Goal: Task Accomplishment & Management: Use online tool/utility

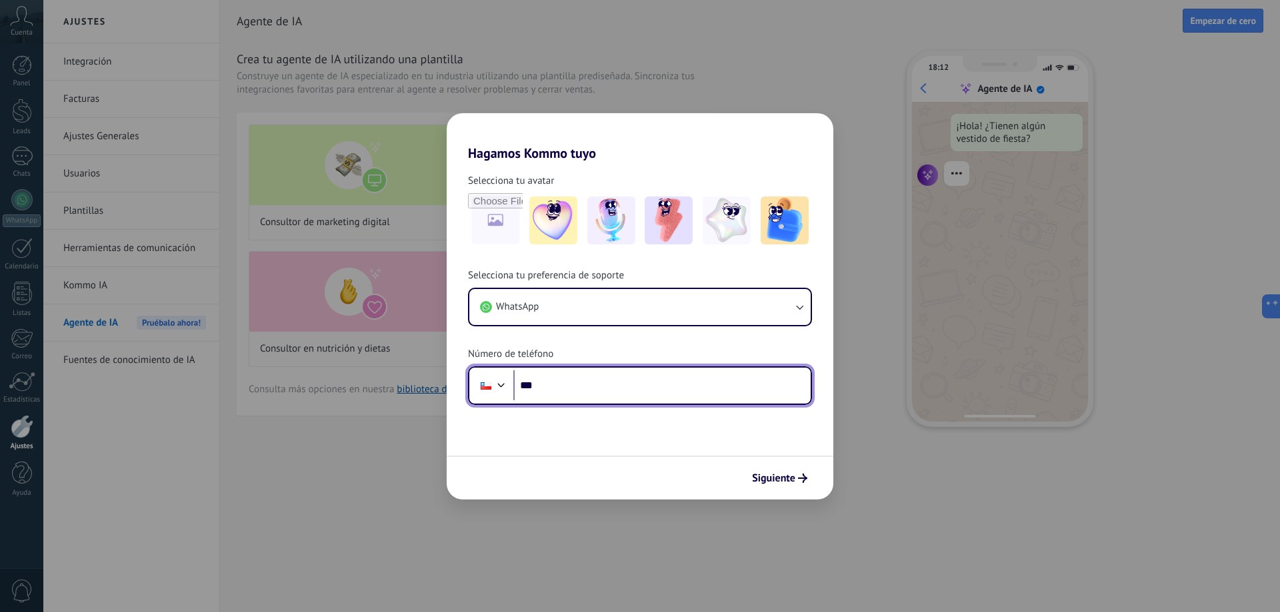
click at [547, 377] on input "***" at bounding box center [661, 386] width 297 height 31
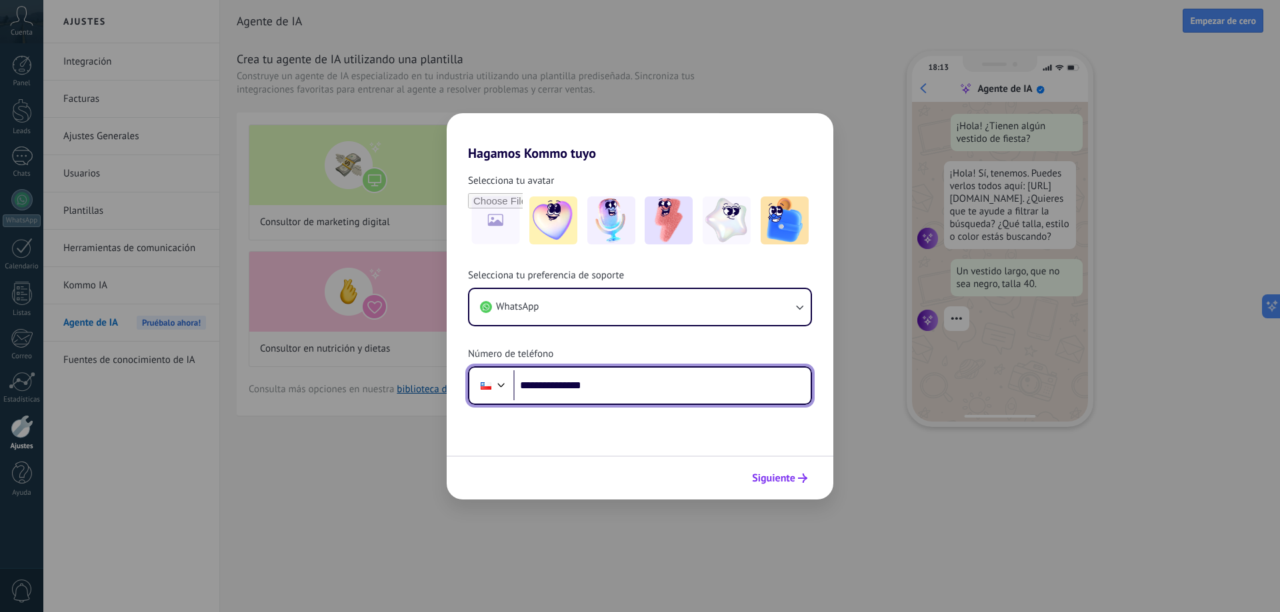
type input "**********"
click at [780, 474] on span "Siguiente" at bounding box center [773, 478] width 43 height 9
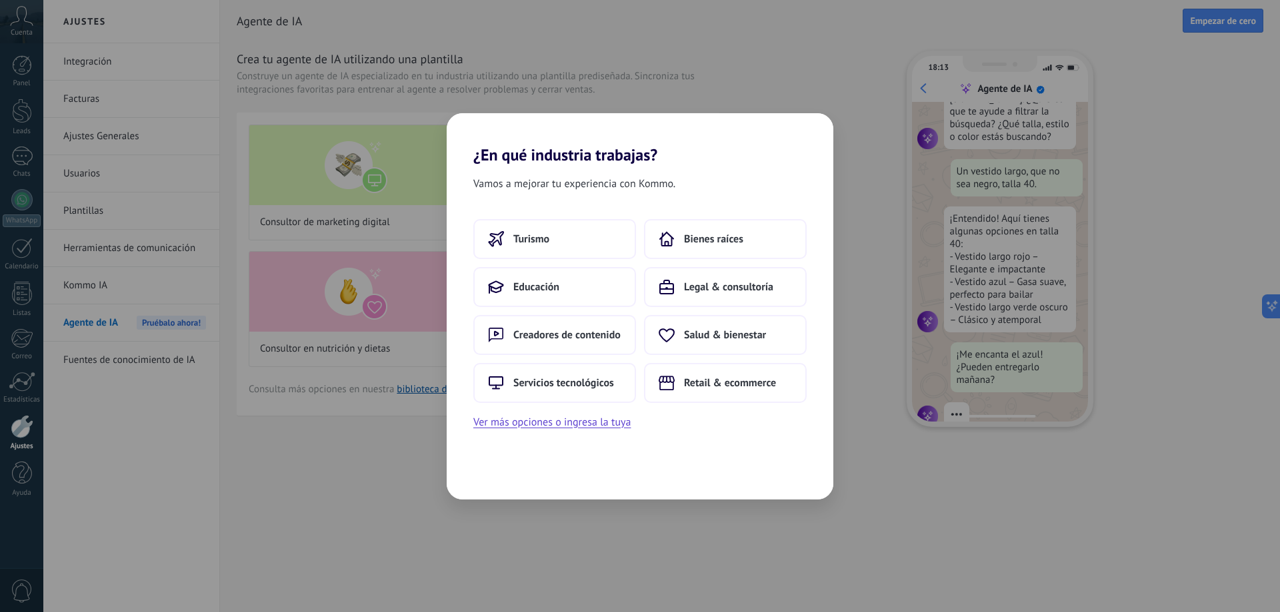
scroll to position [135, 0]
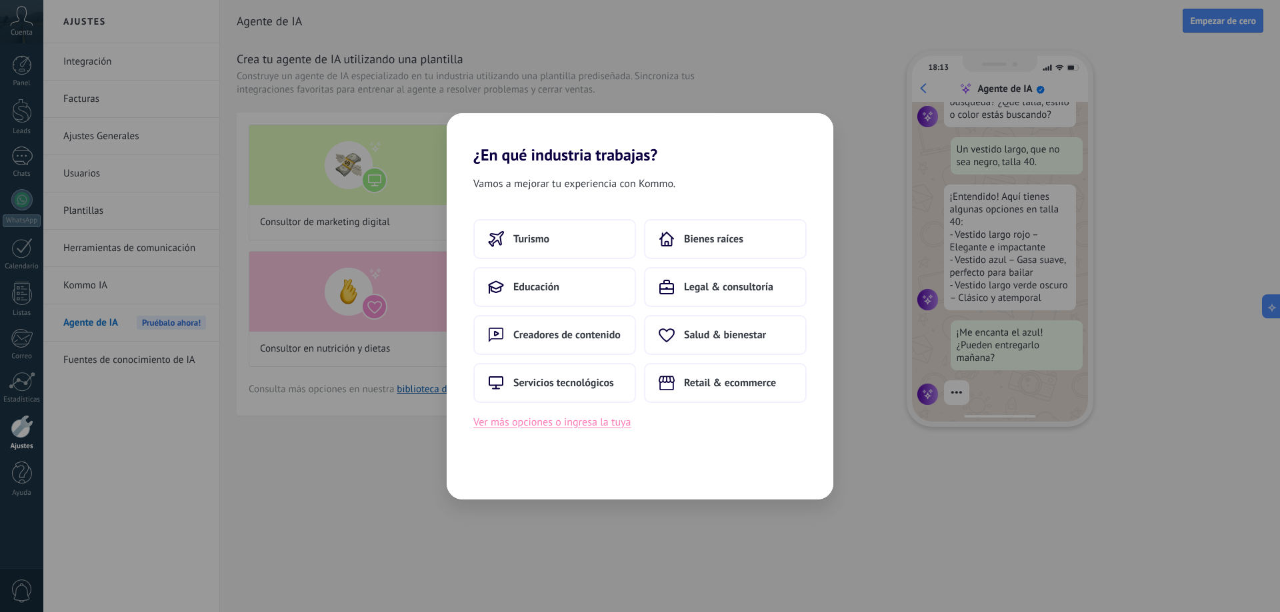
click at [594, 423] on button "Ver más opciones o ingresa la tuya" at bounding box center [551, 422] width 157 height 17
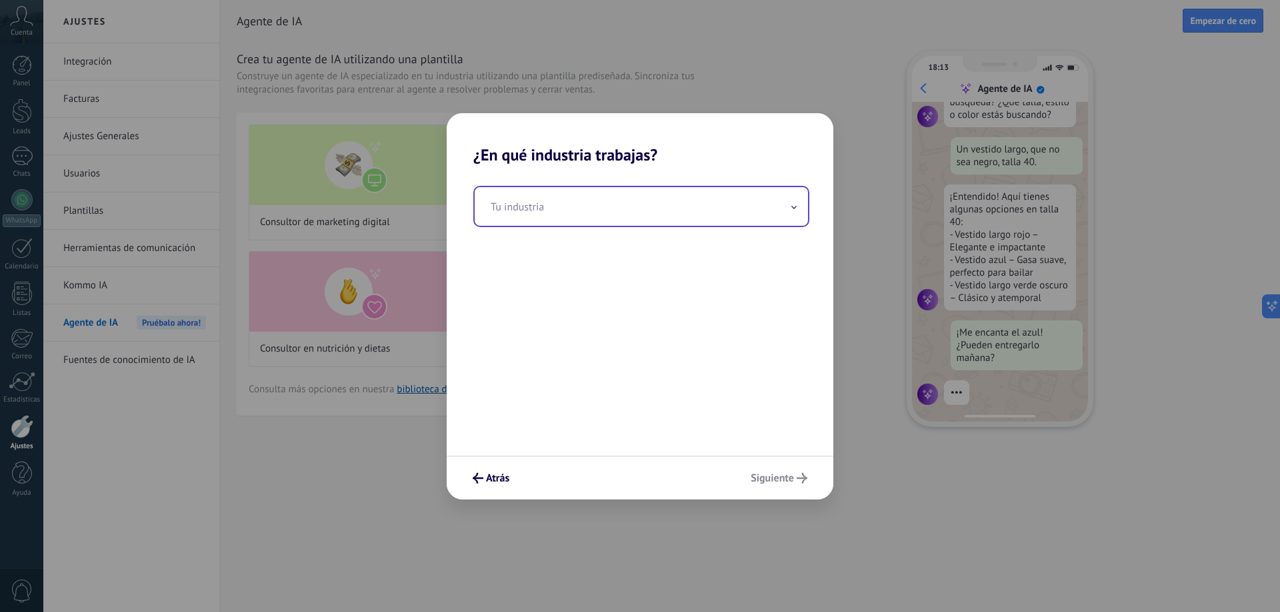
click at [799, 210] on input "text" at bounding box center [641, 206] width 333 height 39
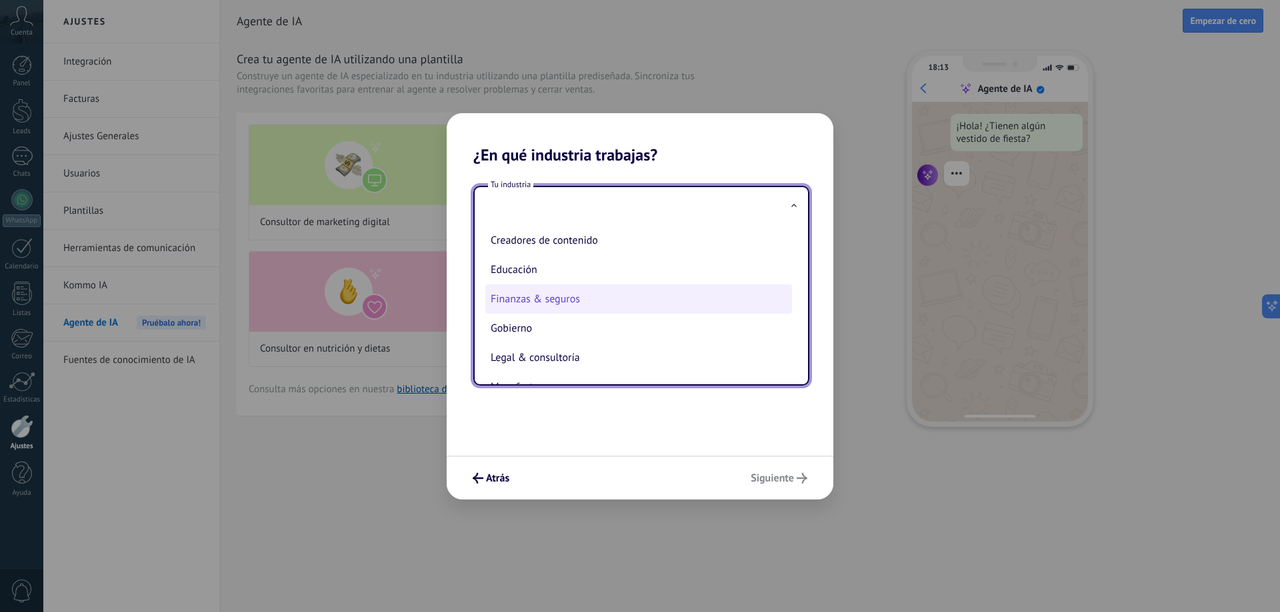
scroll to position [0, 0]
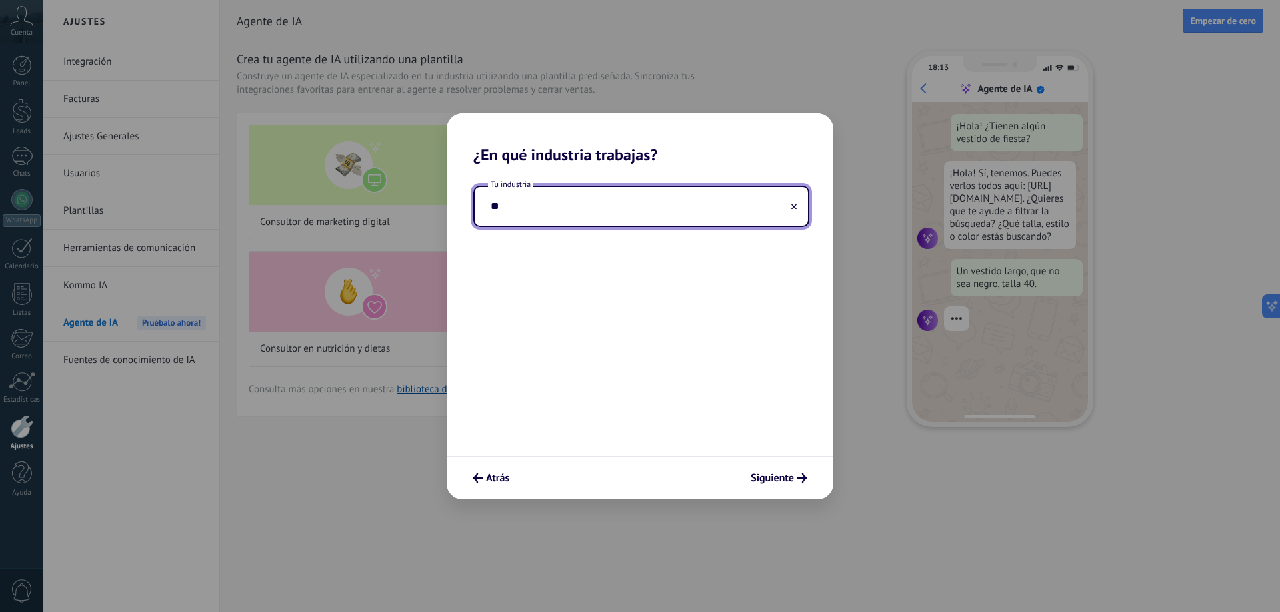
type input "*"
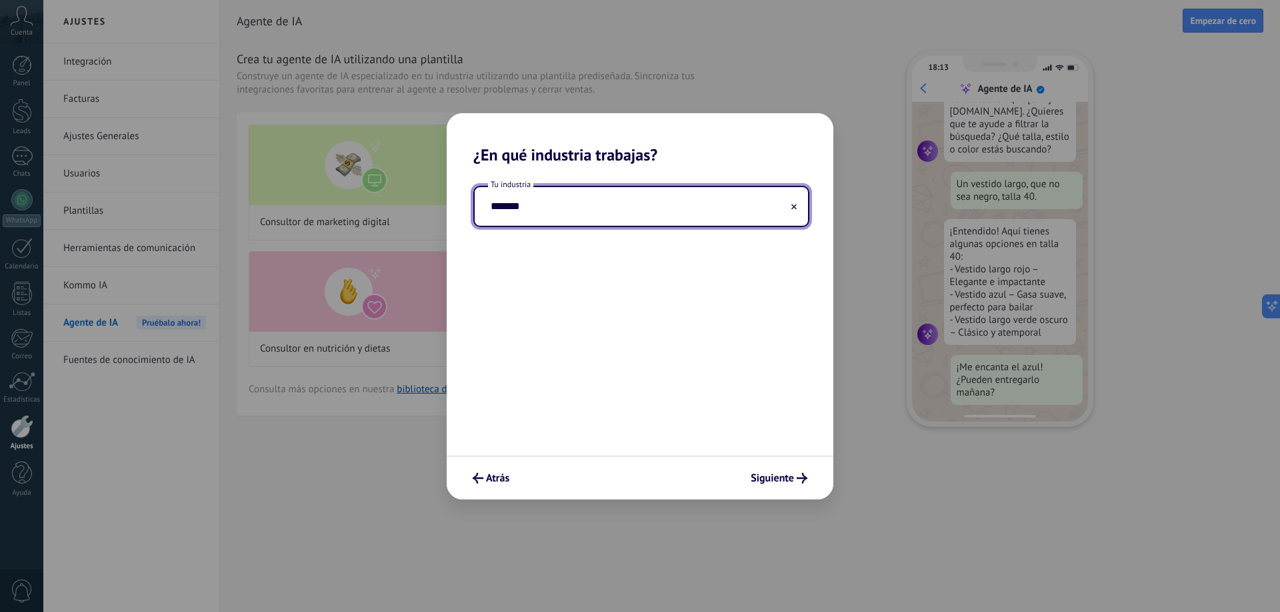
scroll to position [135, 0]
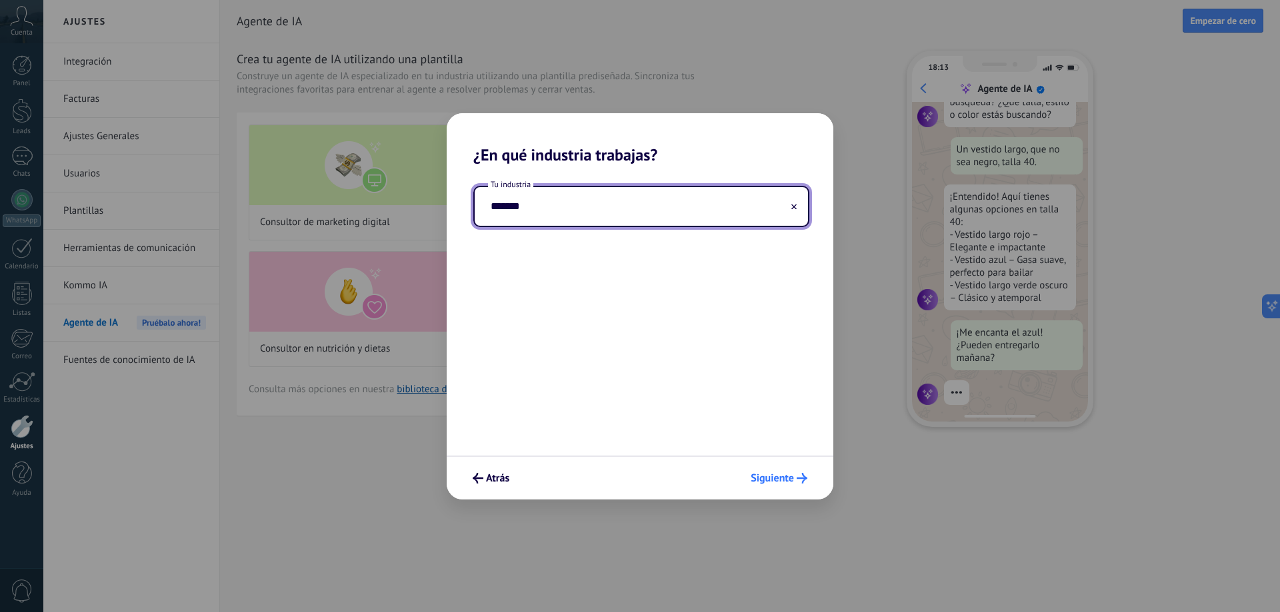
type input "*******"
click at [777, 475] on span "Siguiente" at bounding box center [771, 478] width 43 height 9
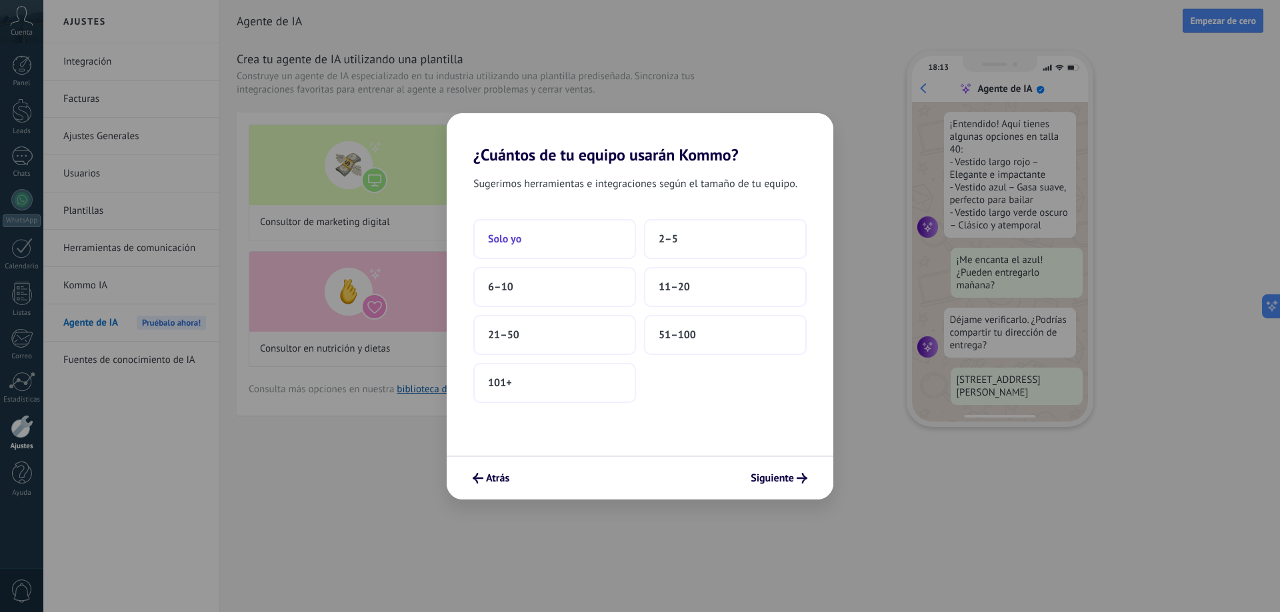
scroll to position [242, 0]
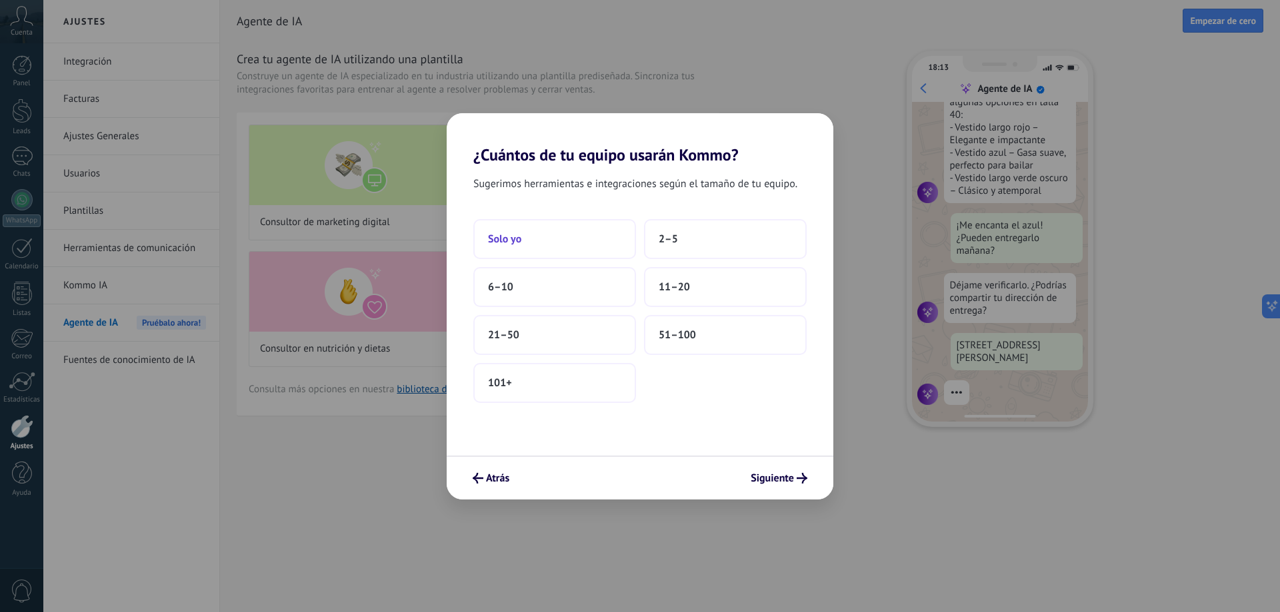
click at [551, 237] on button "Solo yo" at bounding box center [554, 239] width 163 height 40
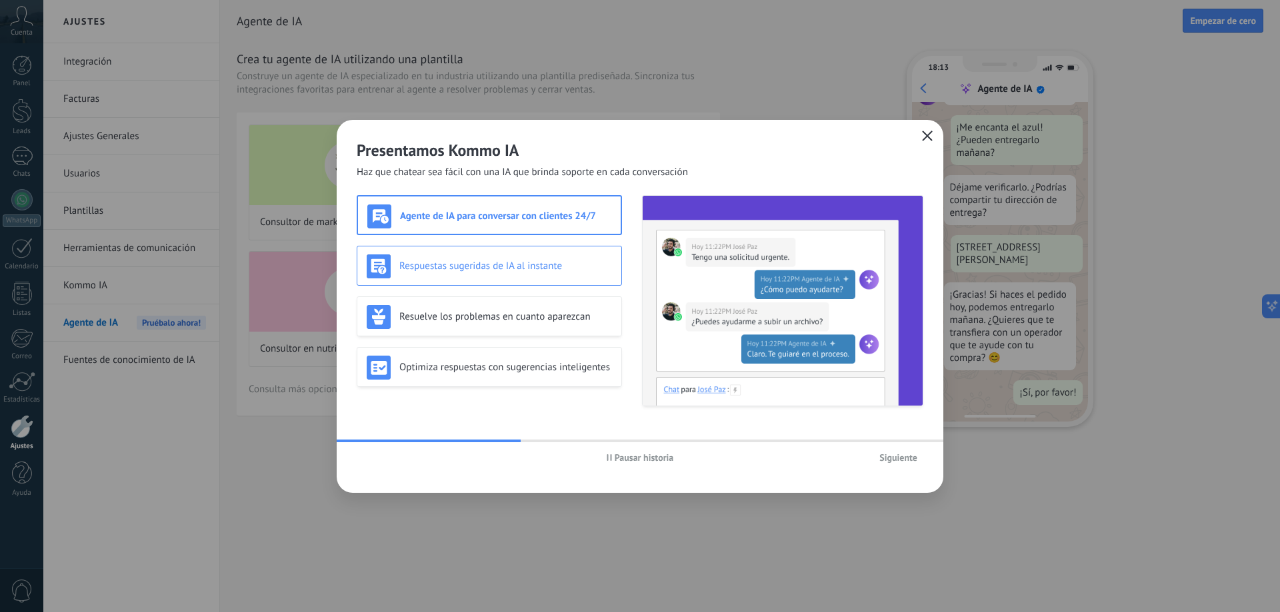
scroll to position [0, 0]
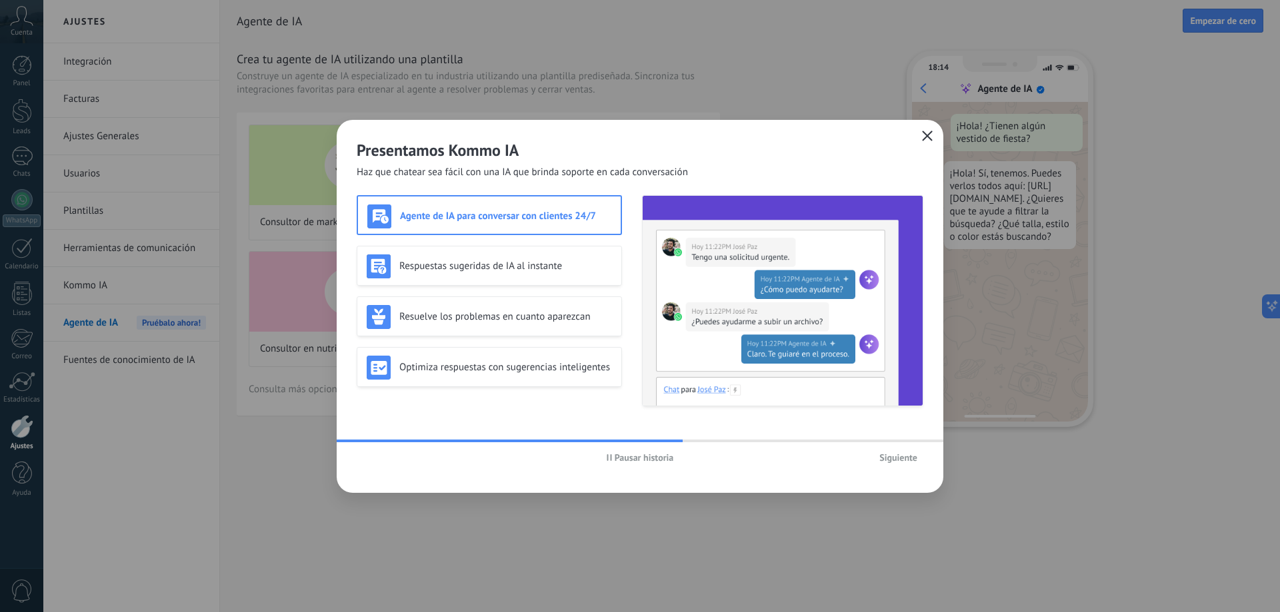
click at [500, 212] on h3 "Agente de IA para conversar con clientes 24/7" at bounding box center [505, 216] width 211 height 13
click at [900, 459] on span "Siguiente" at bounding box center [898, 457] width 38 height 9
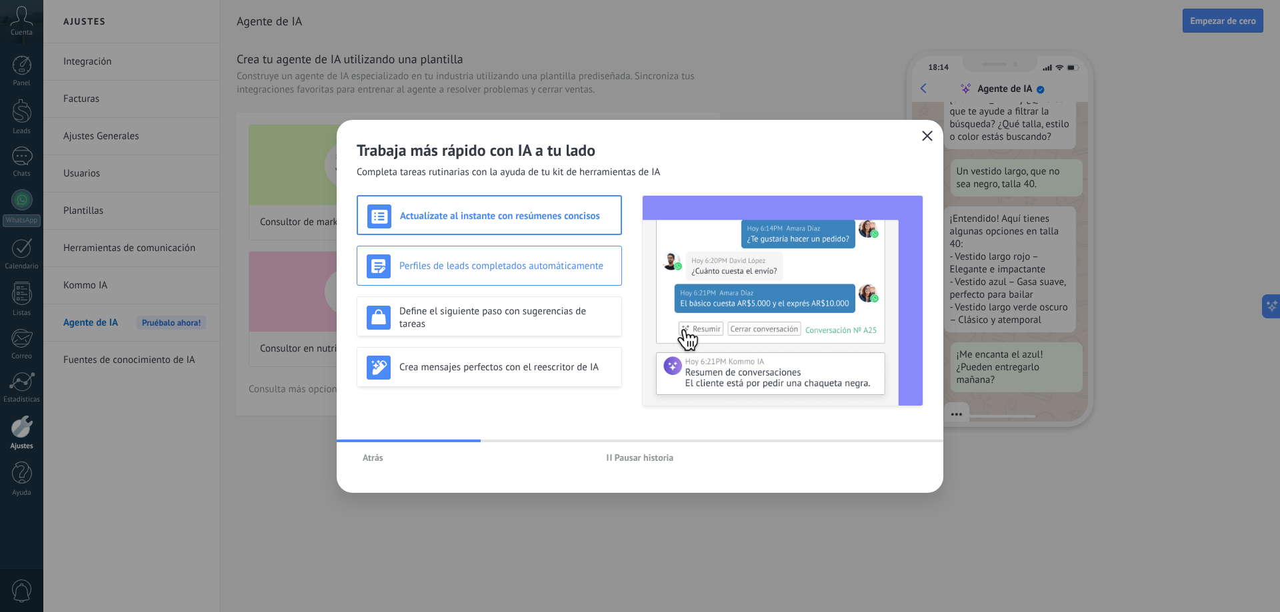
scroll to position [135, 0]
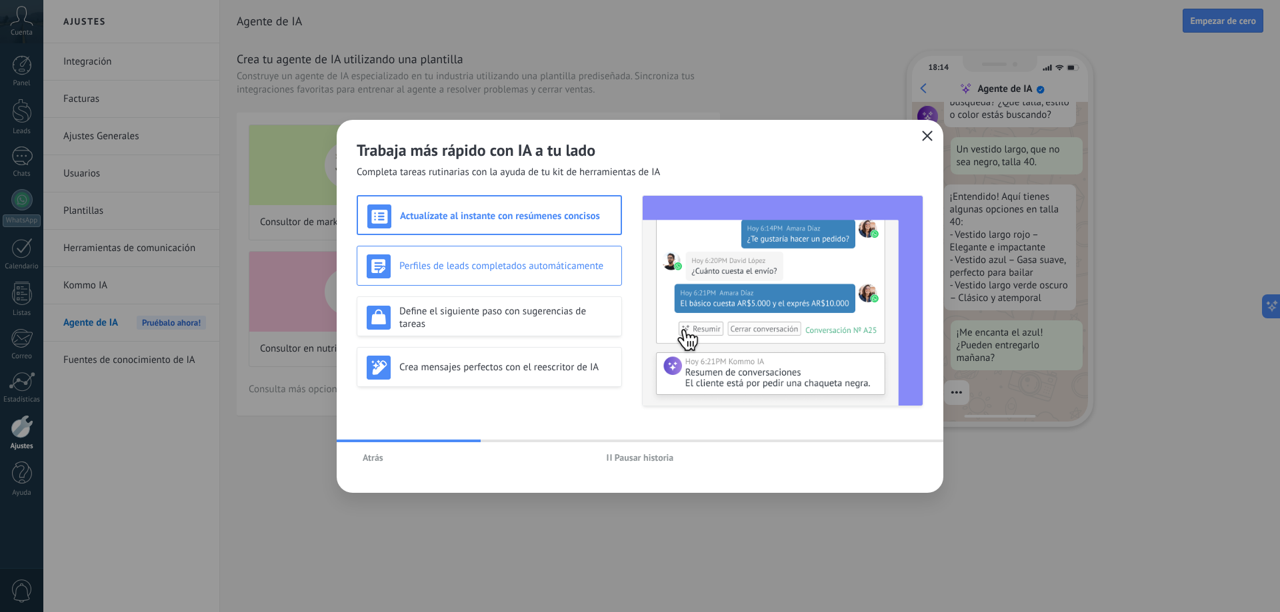
click at [511, 275] on div "Perfiles de leads completados automáticamente" at bounding box center [489, 267] width 245 height 24
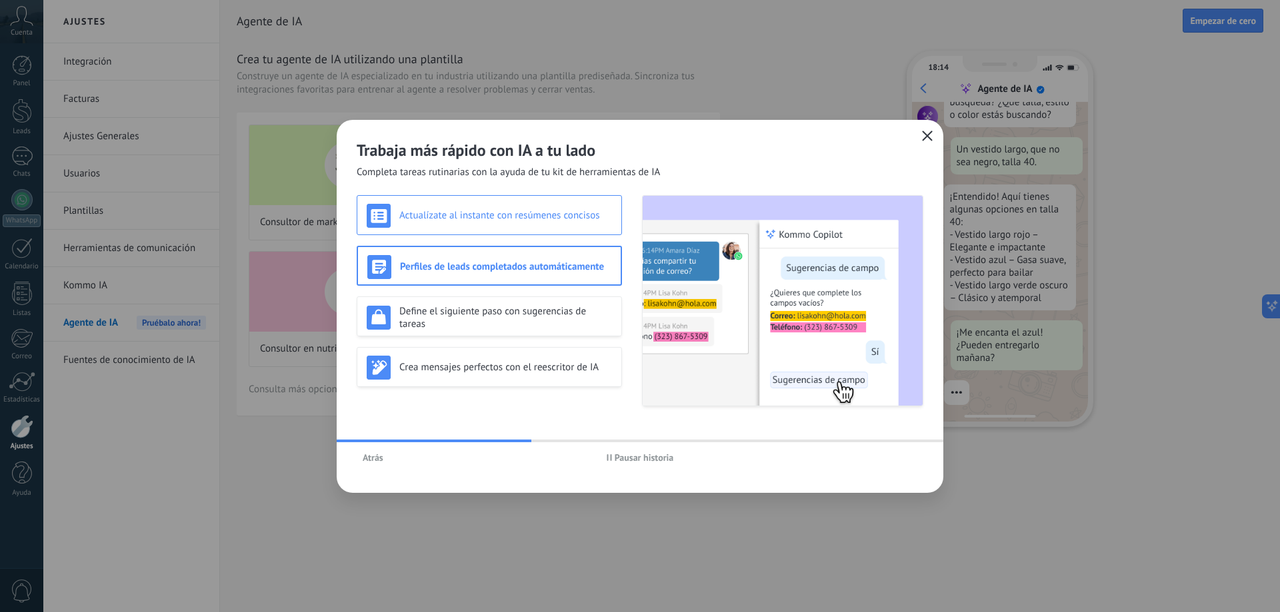
click at [515, 213] on h3 "Actualízate al instante con resúmenes concisos" at bounding box center [505, 215] width 213 height 13
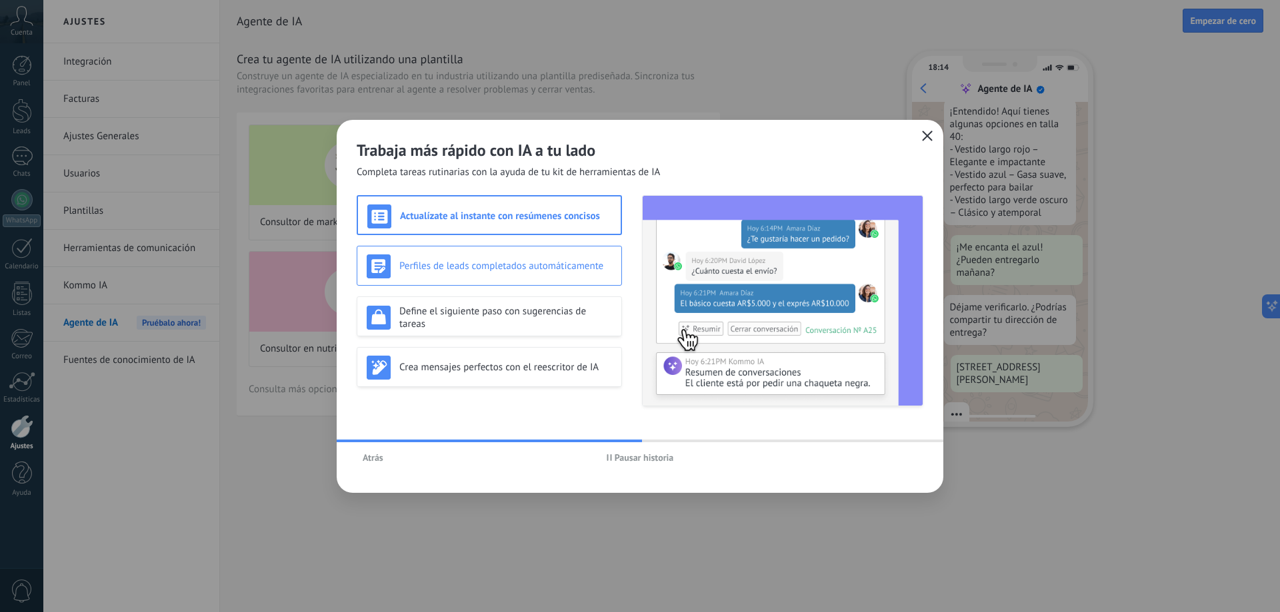
scroll to position [242, 0]
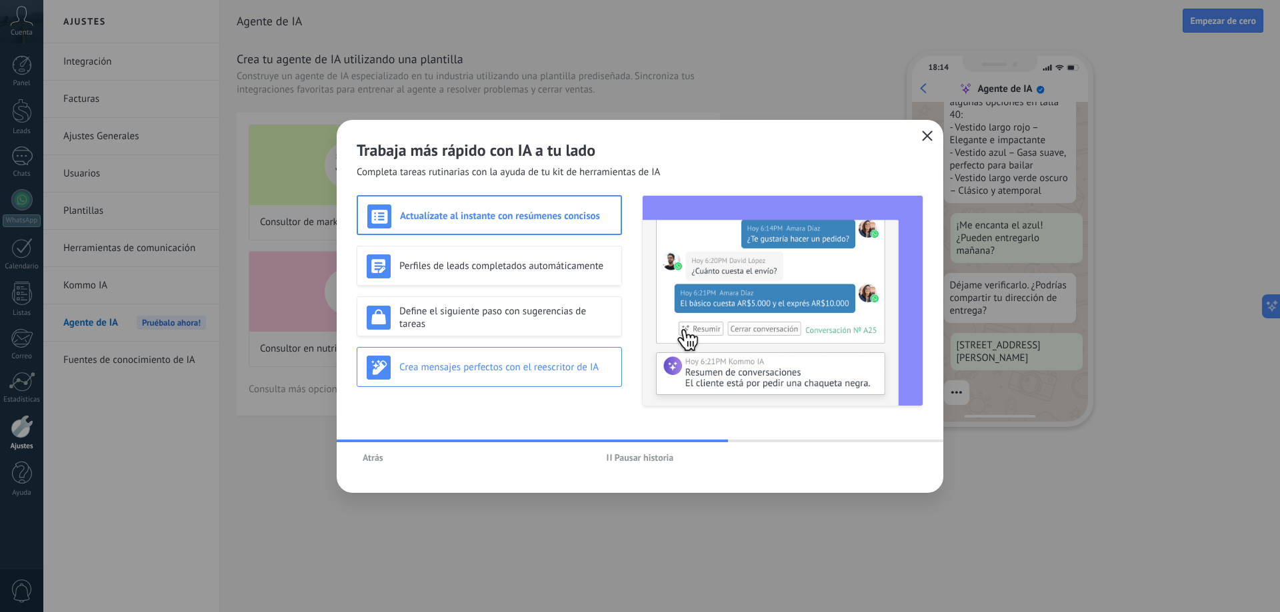
click at [541, 373] on h3 "Crea mensajes perfectos con el reescritor de IA" at bounding box center [505, 367] width 213 height 13
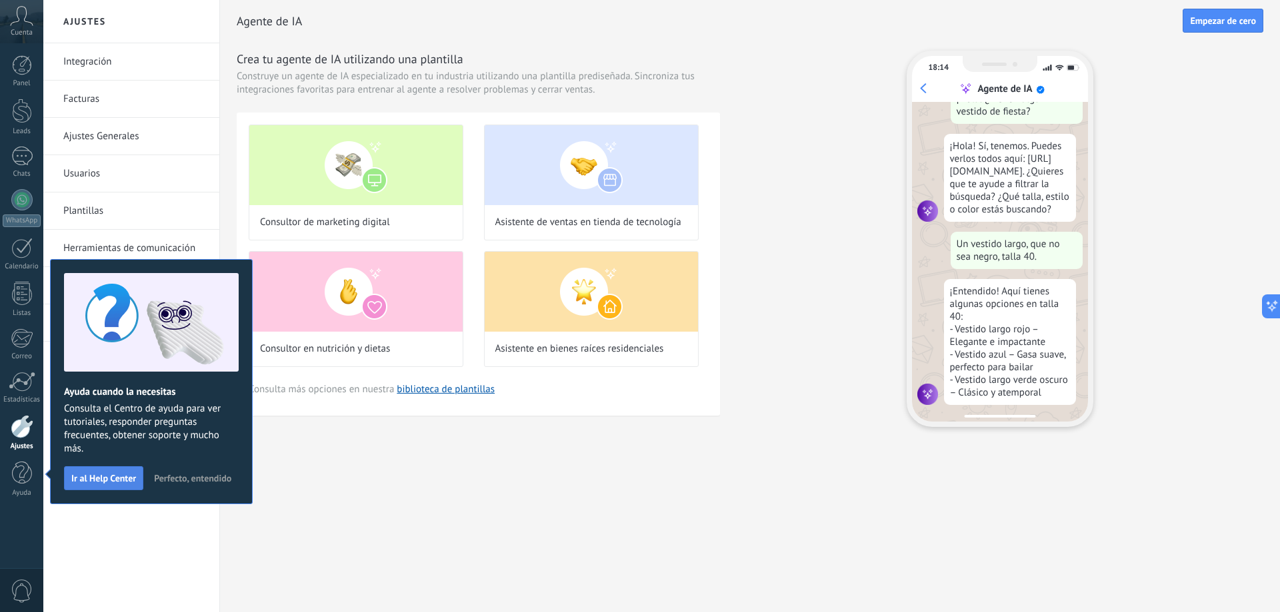
scroll to position [40, 0]
click at [175, 475] on span "Perfecto, entendido" at bounding box center [192, 478] width 77 height 9
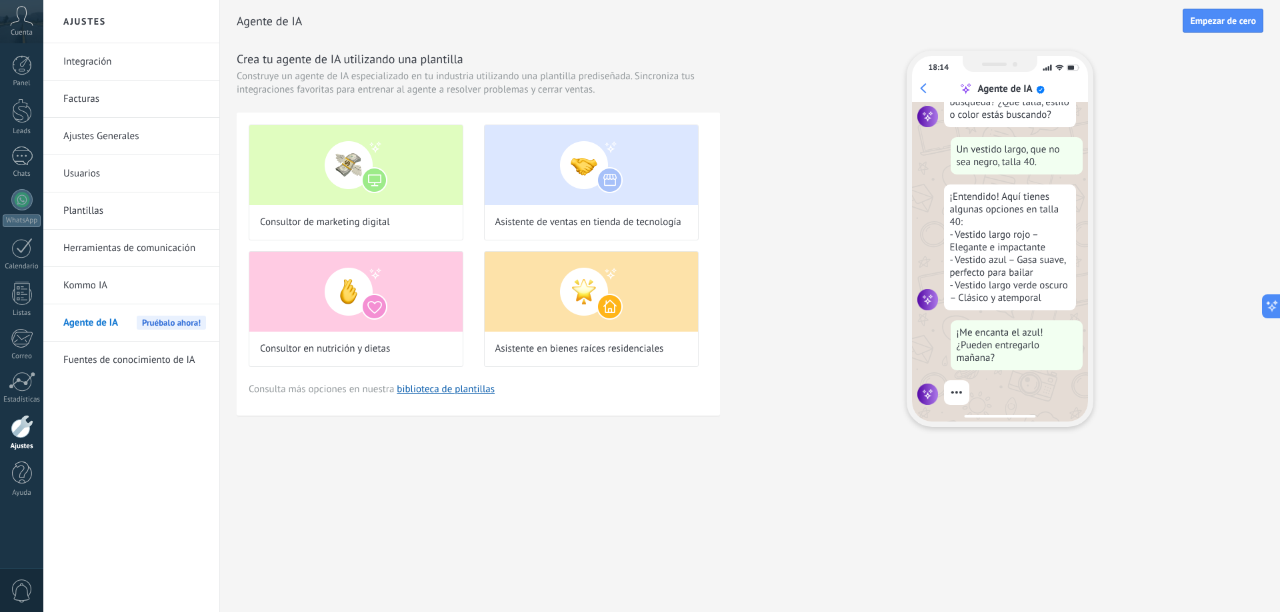
scroll to position [160, 0]
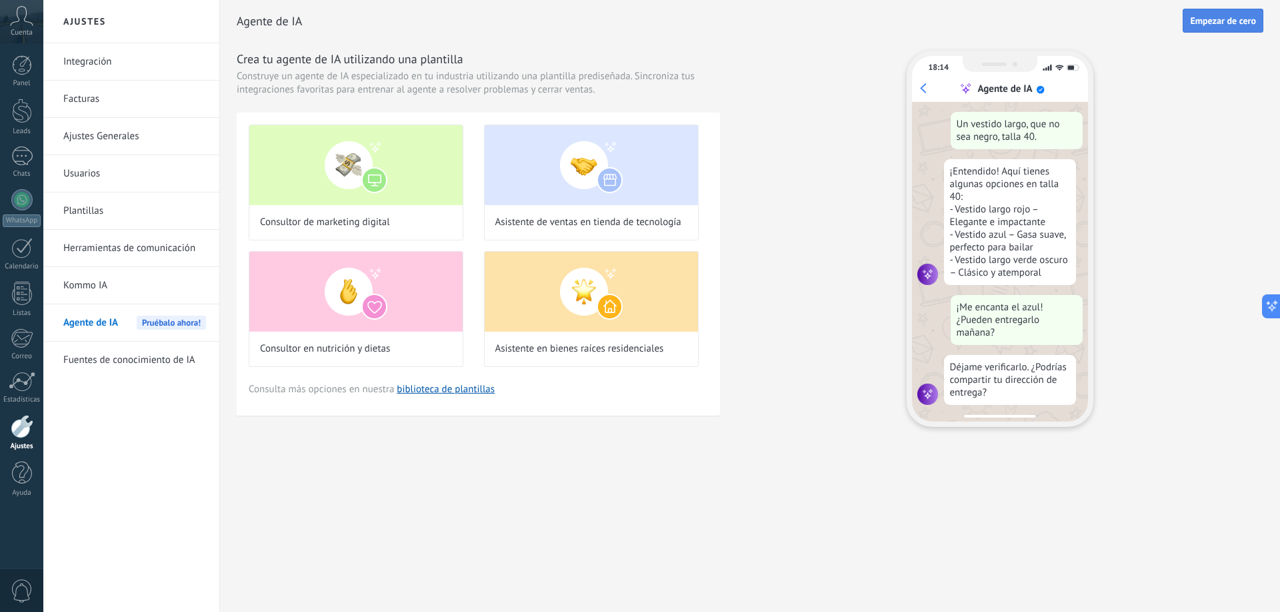
click at [1212, 17] on span "Empezar de cero" at bounding box center [1223, 20] width 66 height 9
